Goal: Find specific page/section: Find specific page/section

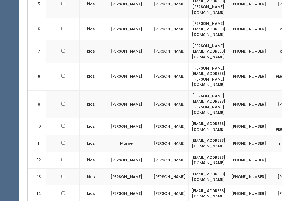
scroll to position [263, 0]
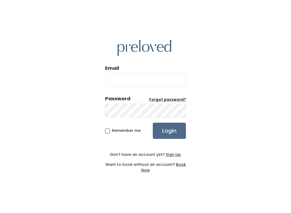
click at [158, 86] on input "Email" at bounding box center [145, 79] width 81 height 13
type input "[DOMAIN_NAME][EMAIL_ADDRESS][DOMAIN_NAME]"
click at [169, 131] on input "Login" at bounding box center [169, 131] width 33 height 16
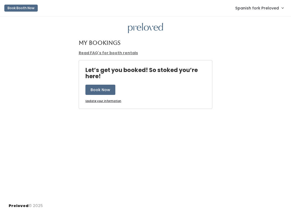
click at [274, 13] on link "Spanish fork Preloved" at bounding box center [259, 8] width 59 height 12
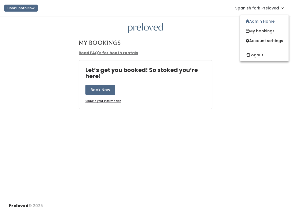
click at [269, 19] on link "Admin Home" at bounding box center [265, 21] width 48 height 10
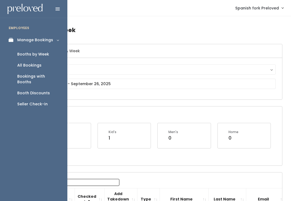
click at [139, 74] on button "Spanish Fork" at bounding box center [155, 69] width 242 height 10
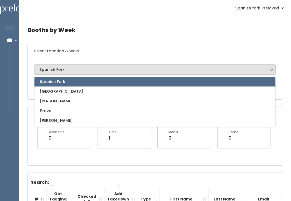
click at [191, 26] on h4 "Booths by Week" at bounding box center [155, 30] width 255 height 15
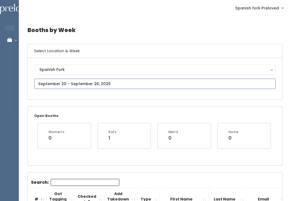
click at [167, 83] on input "text" at bounding box center [155, 84] width 242 height 10
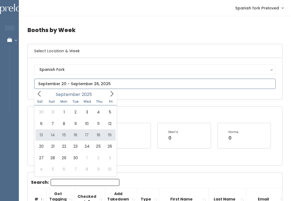
type input "September 13 to September 19"
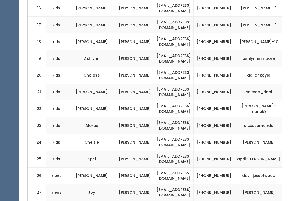
scroll to position [0, 92]
